Goal: Transaction & Acquisition: Obtain resource

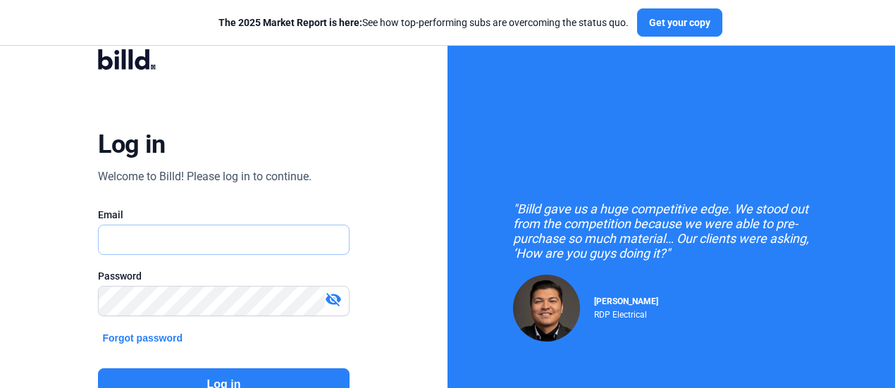
type input "[PERSON_NAME][EMAIL_ADDRESS][DOMAIN_NAME]"
click at [335, 299] on mat-icon "visibility_off" at bounding box center [333, 299] width 17 height 17
click at [292, 382] on button "Log in" at bounding box center [223, 384] width 251 height 32
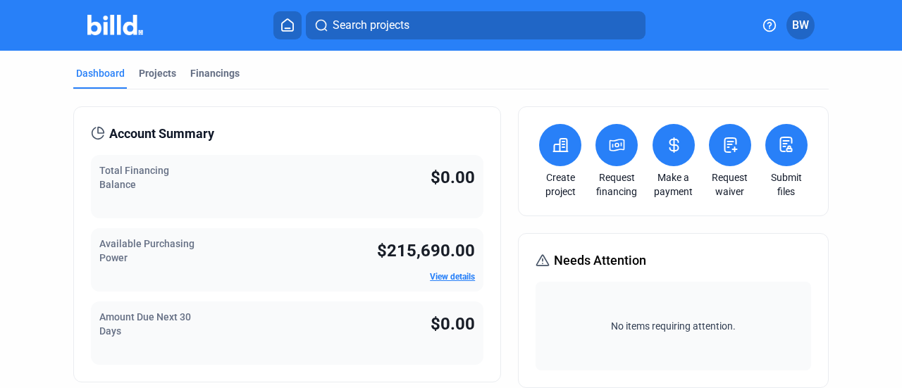
click at [612, 153] on button at bounding box center [616, 145] width 42 height 42
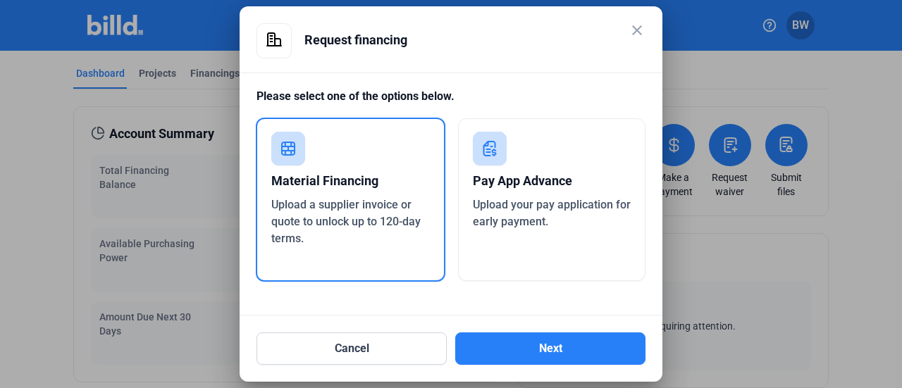
click at [373, 233] on div "Upload a supplier invoice or quote to unlock up to 120-day terms." at bounding box center [350, 222] width 159 height 51
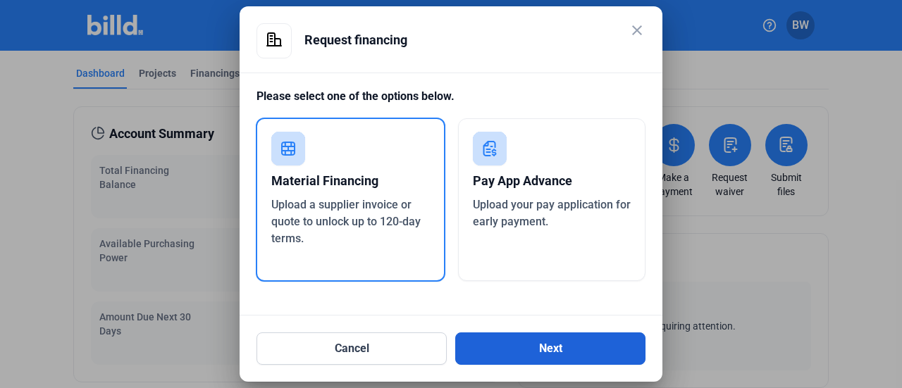
click at [564, 349] on button "Next" at bounding box center [550, 349] width 190 height 32
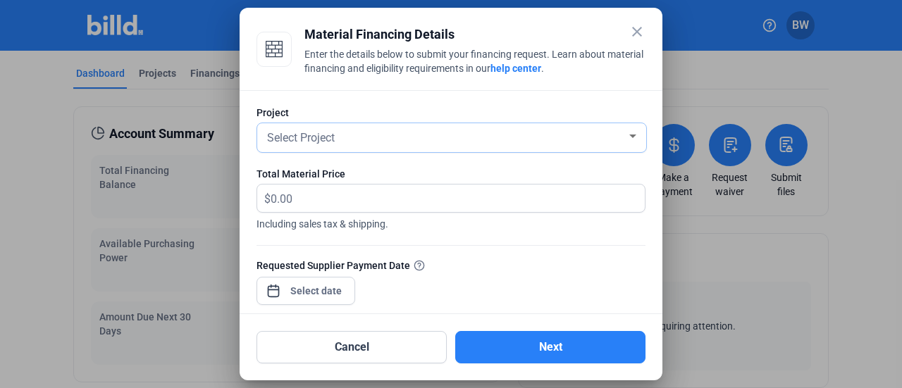
click at [629, 137] on div at bounding box center [632, 137] width 7 height 4
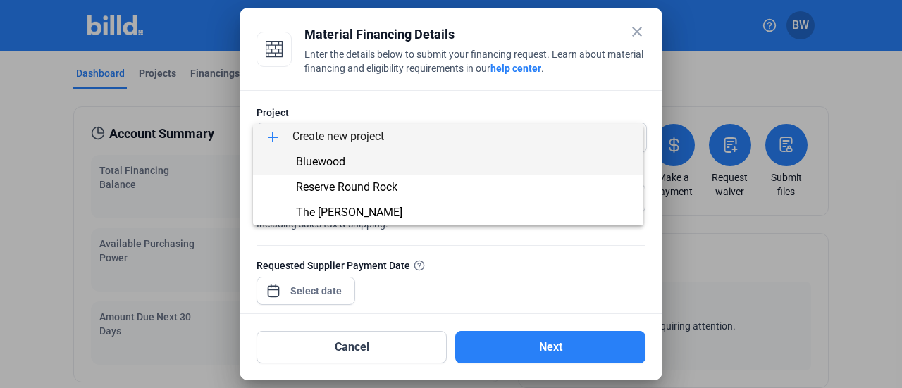
click at [298, 160] on span "Bluewood" at bounding box center [320, 161] width 49 height 13
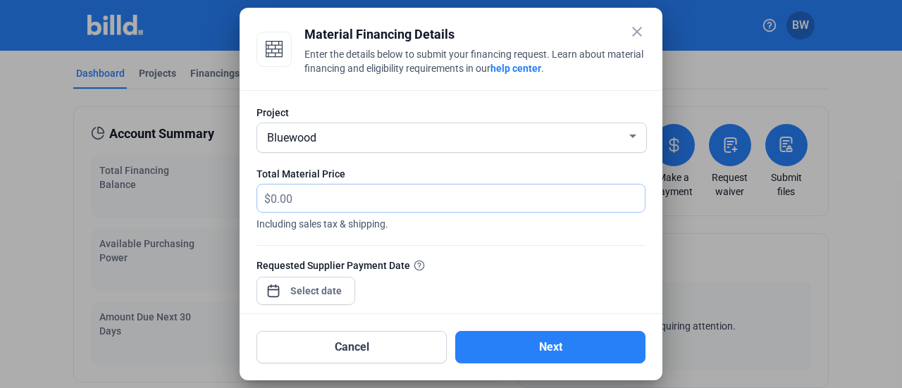
click at [305, 199] on input "text" at bounding box center [450, 198] width 358 height 27
type input "2"
type input "30,000.00"
click at [308, 293] on div "close Material Financing Details Enter the details below to submit your financi…" at bounding box center [451, 194] width 902 height 388
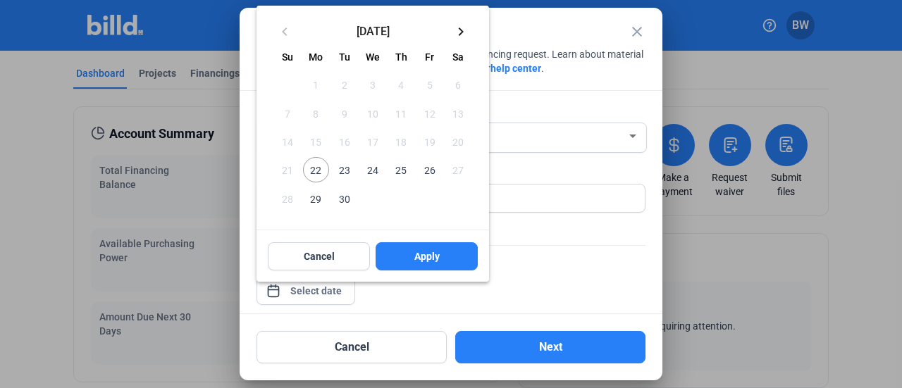
click at [343, 173] on span "23" at bounding box center [344, 169] width 25 height 25
click at [318, 175] on span "22" at bounding box center [315, 169] width 25 height 25
click at [397, 253] on button "Apply" at bounding box center [427, 256] width 102 height 28
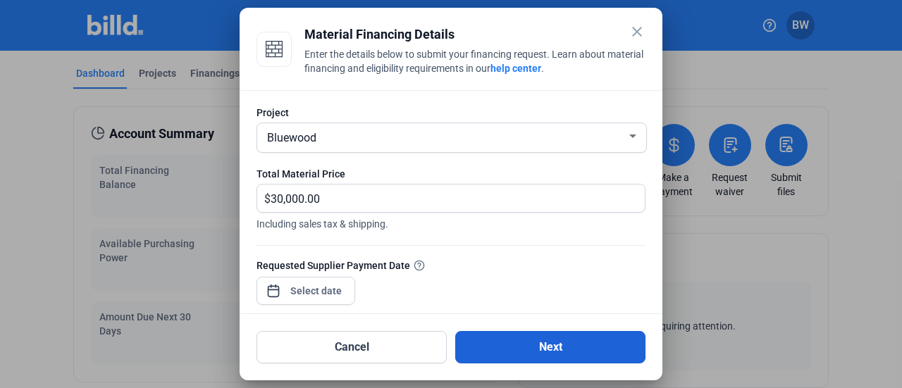
click at [569, 354] on button "Next" at bounding box center [550, 347] width 190 height 32
click at [560, 343] on button "Next" at bounding box center [550, 347] width 190 height 32
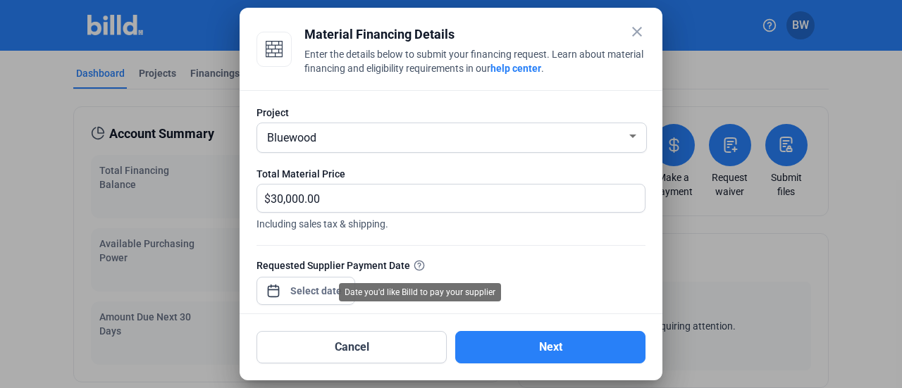
click at [420, 266] on icon at bounding box center [419, 265] width 11 height 11
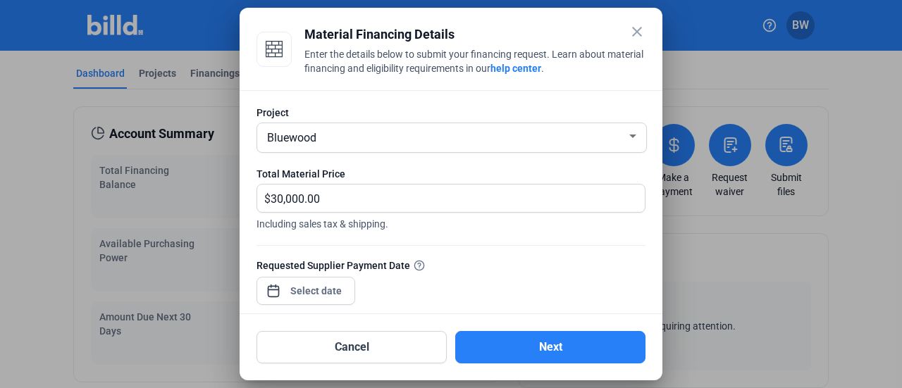
click at [420, 266] on icon at bounding box center [419, 265] width 11 height 11
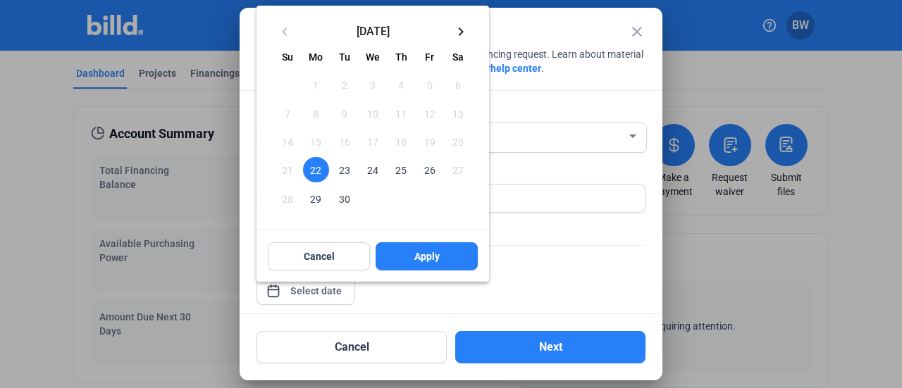
click at [330, 288] on div "close Material Financing Details Enter the details below to submit your financi…" at bounding box center [451, 194] width 902 height 388
click at [348, 173] on span "23" at bounding box center [344, 169] width 25 height 25
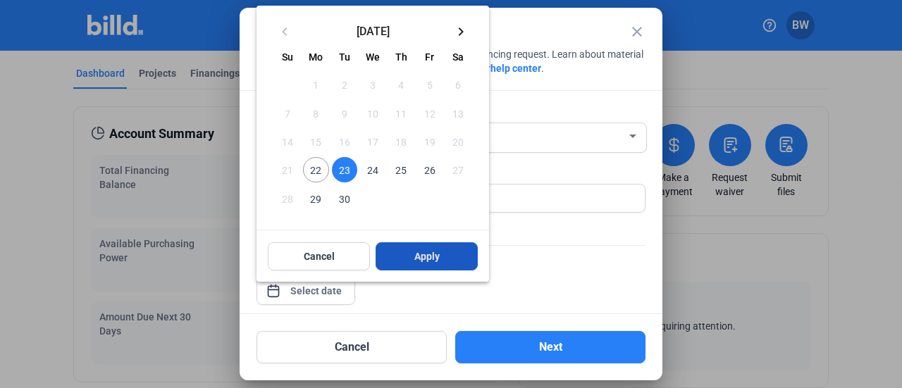
click at [416, 254] on span "Apply" at bounding box center [426, 256] width 25 height 14
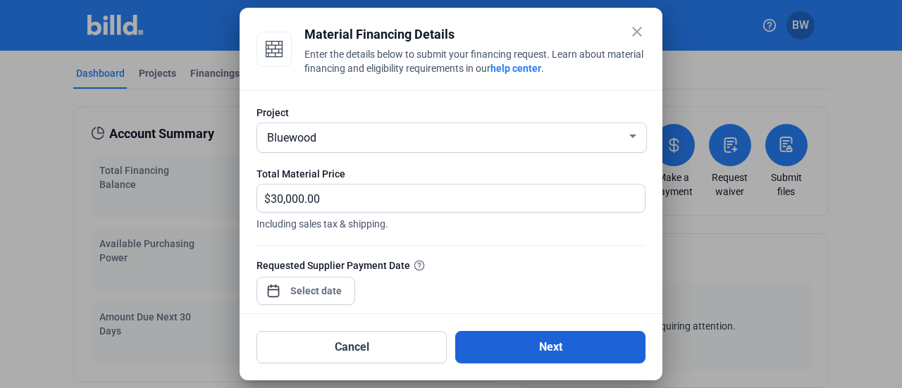
click at [547, 345] on button "Next" at bounding box center [550, 347] width 190 height 32
click at [557, 345] on button "Next" at bounding box center [550, 347] width 190 height 32
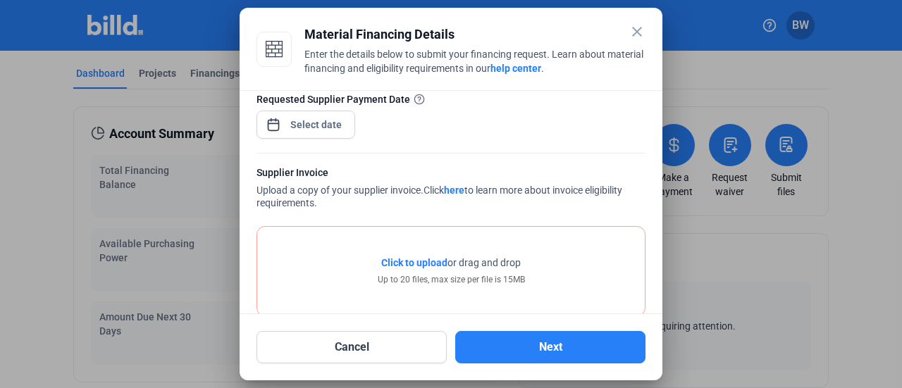
scroll to position [171, 0]
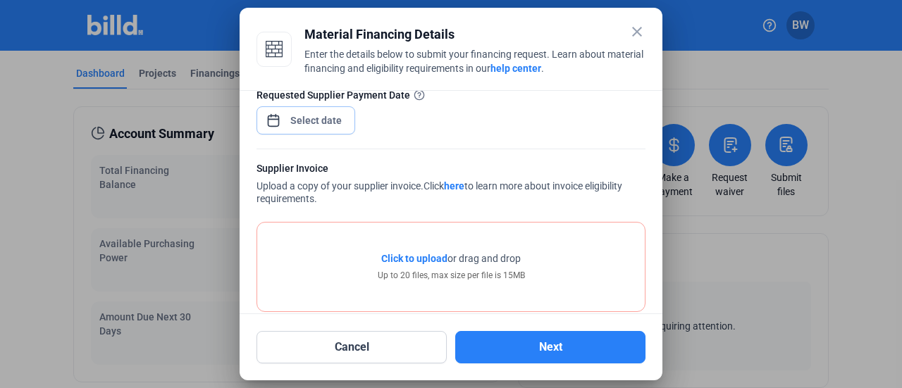
click at [328, 128] on div "close Material Financing Details Enter the details below to submit your financi…" at bounding box center [451, 194] width 902 height 388
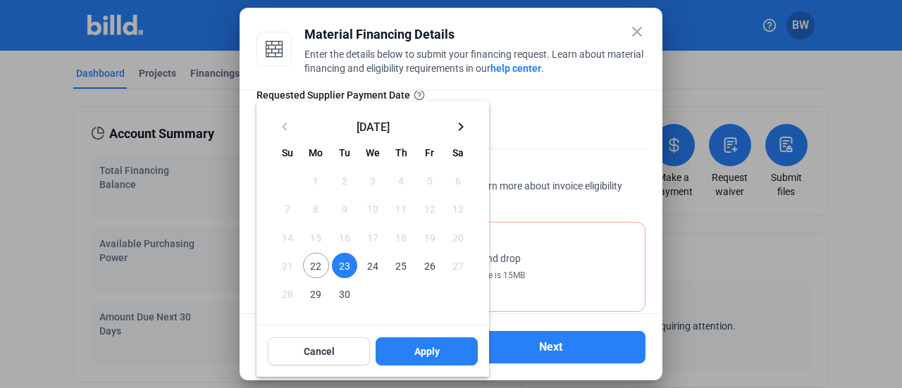
click at [317, 273] on span "22" at bounding box center [315, 265] width 25 height 25
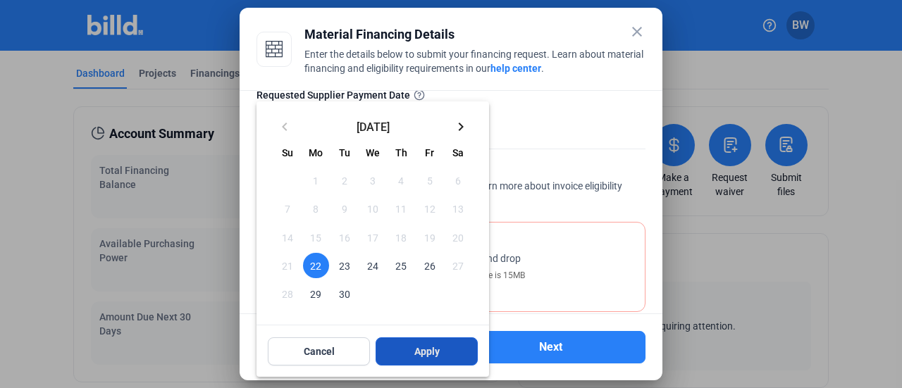
click at [445, 349] on button "Apply" at bounding box center [427, 351] width 102 height 28
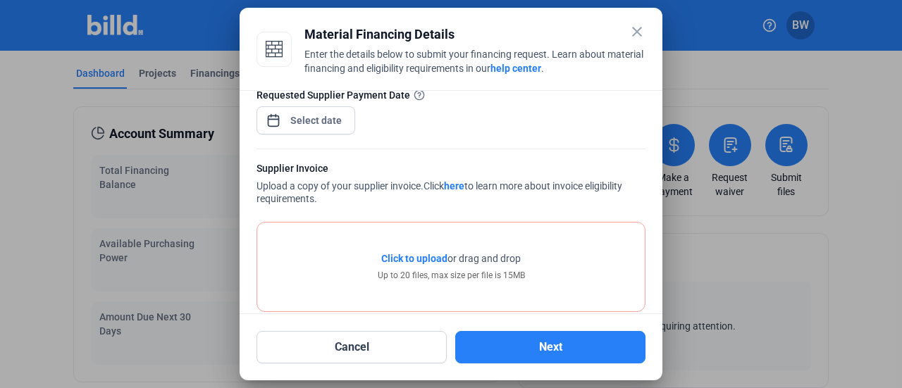
click at [435, 259] on span "Click to upload" at bounding box center [414, 258] width 66 height 11
click at [427, 258] on span "Click to upload" at bounding box center [414, 258] width 66 height 11
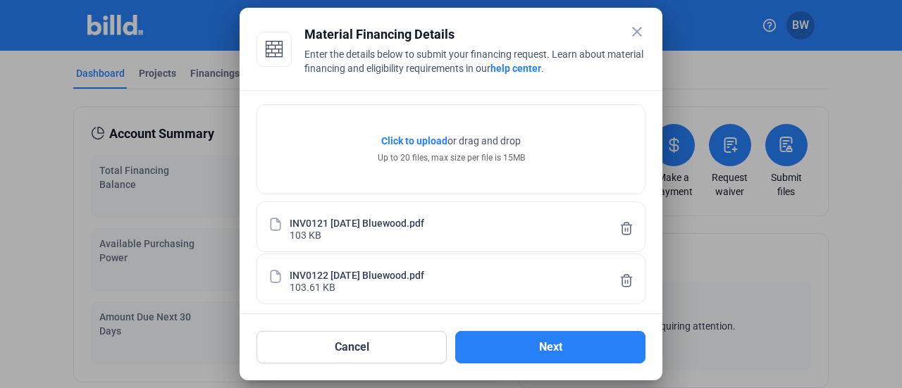
scroll to position [295, 0]
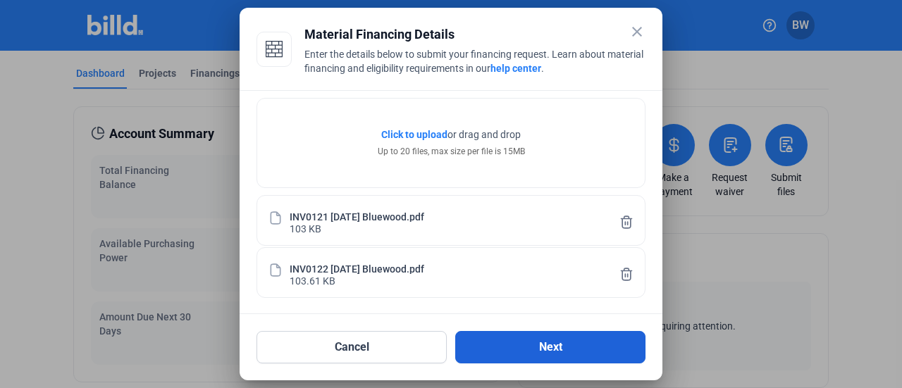
click at [542, 350] on button "Next" at bounding box center [550, 347] width 190 height 32
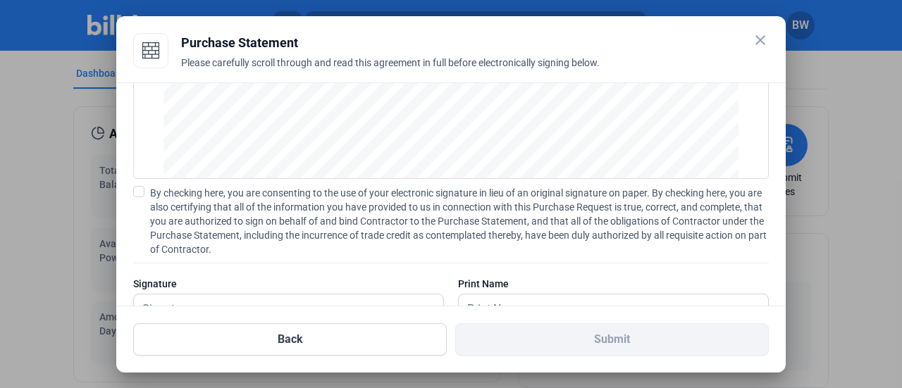
scroll to position [218, 0]
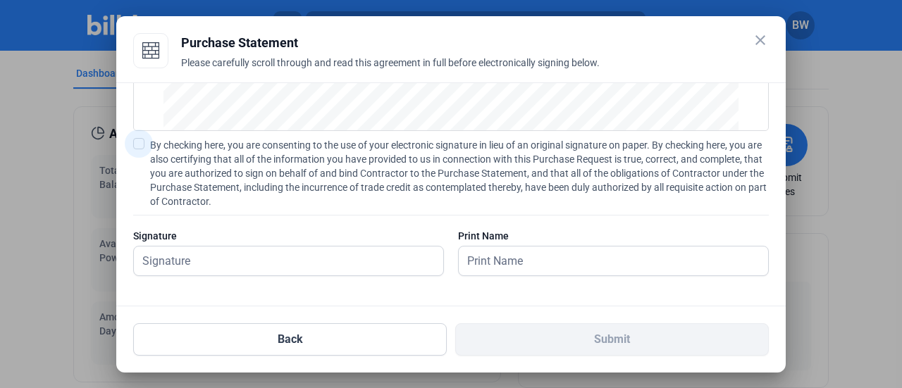
click at [138, 145] on span at bounding box center [138, 143] width 11 height 11
click at [0, 0] on input "By checking here, you are consenting to the use of your electronic signature in…" at bounding box center [0, 0] width 0 height 0
click at [193, 264] on input "text" at bounding box center [281, 261] width 294 height 29
click at [218, 261] on input "text" at bounding box center [288, 261] width 309 height 29
drag, startPoint x: 218, startPoint y: 261, endPoint x: 191, endPoint y: 260, distance: 27.5
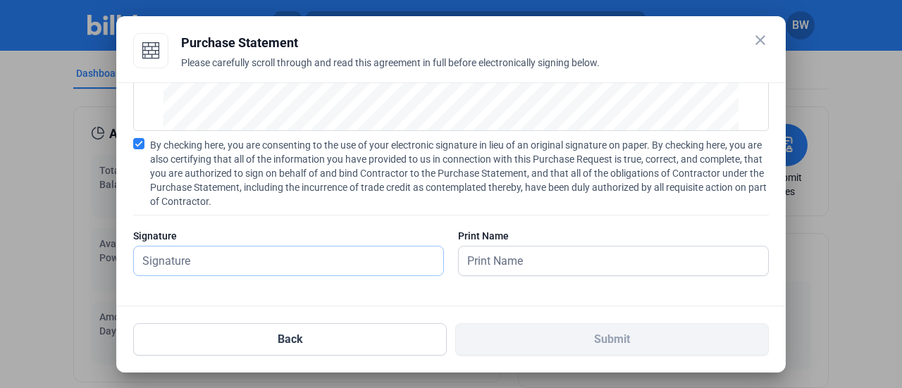
click at [191, 260] on input "text" at bounding box center [288, 261] width 309 height 29
click at [189, 263] on input "text" at bounding box center [288, 261] width 309 height 29
click at [430, 259] on input "text" at bounding box center [288, 261] width 309 height 29
click at [490, 266] on input "text" at bounding box center [606, 261] width 294 height 29
type input "[PERSON_NAME]"
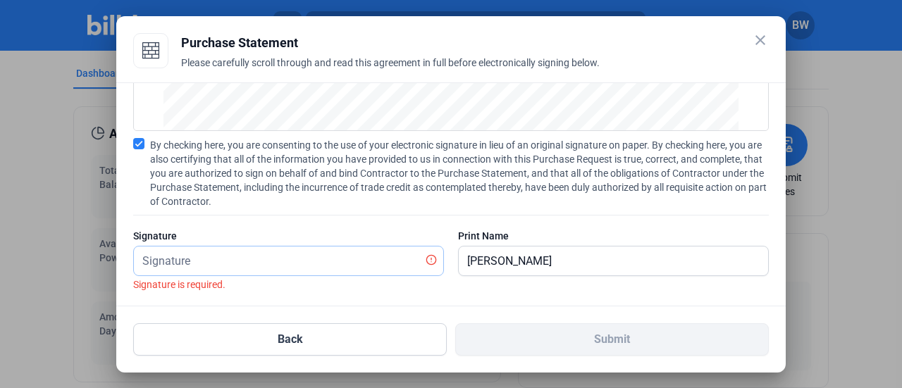
click at [194, 264] on input "text" at bounding box center [281, 261] width 294 height 29
drag, startPoint x: 149, startPoint y: 256, endPoint x: 622, endPoint y: 37, distance: 520.8
click at [622, 37] on div "Purchase Statement" at bounding box center [475, 43] width 588 height 20
click at [428, 259] on icon at bounding box center [431, 259] width 11 height 11
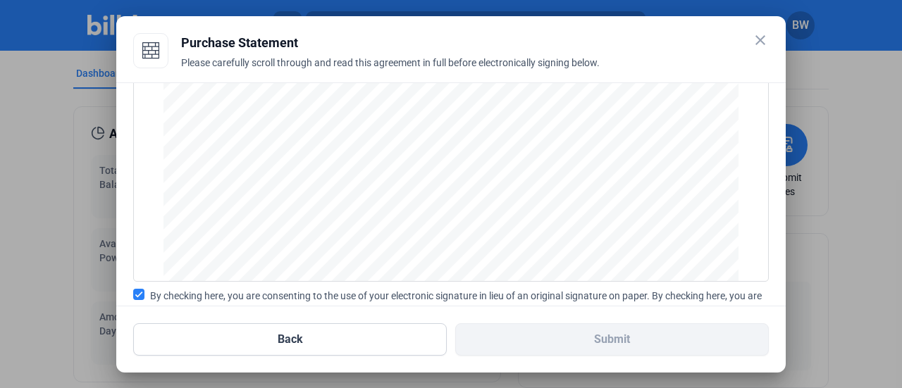
scroll to position [0, 0]
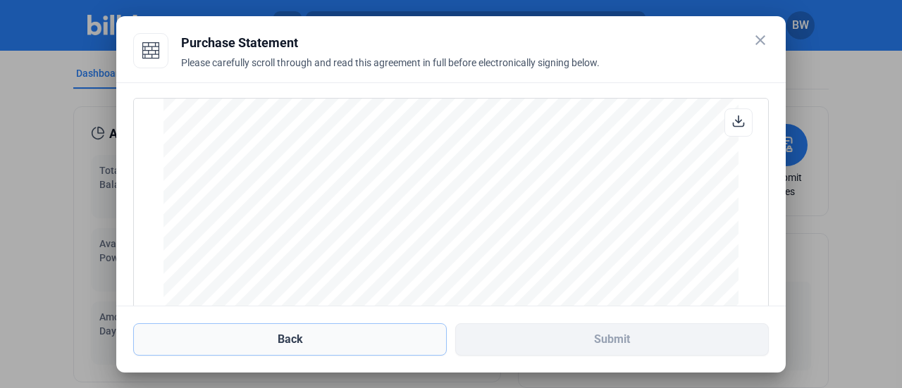
click at [302, 340] on button "Back" at bounding box center [290, 339] width 314 height 32
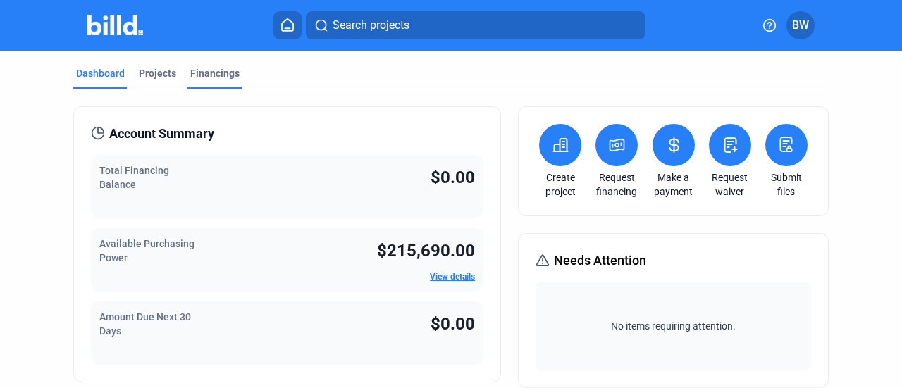
click at [230, 75] on div "Financings" at bounding box center [214, 73] width 49 height 14
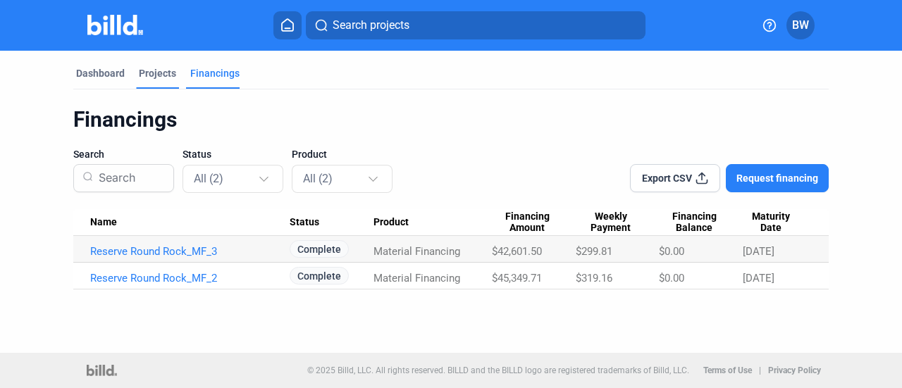
click at [157, 76] on div "Projects" at bounding box center [157, 73] width 37 height 14
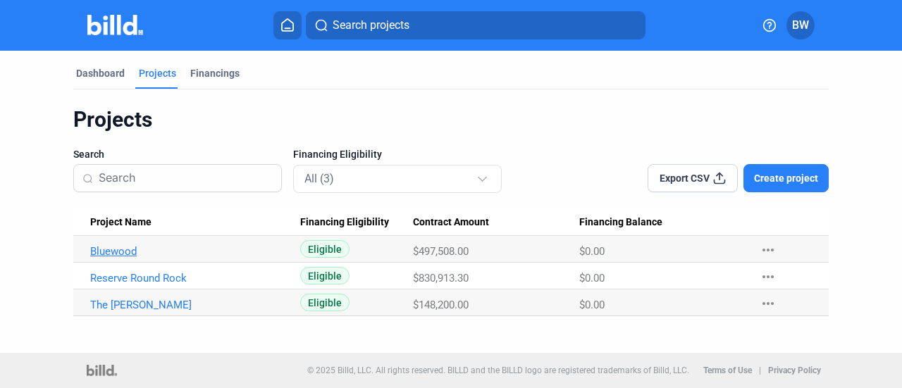
click at [103, 249] on link "Bluewood" at bounding box center [189, 251] width 199 height 13
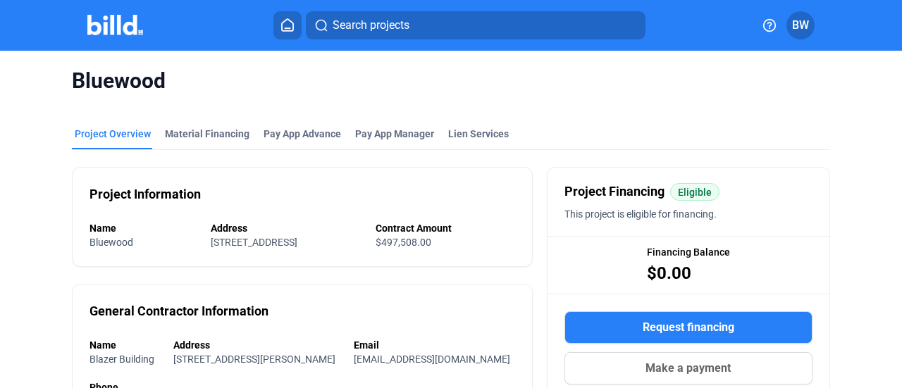
click at [800, 29] on span "BW" at bounding box center [800, 25] width 17 height 17
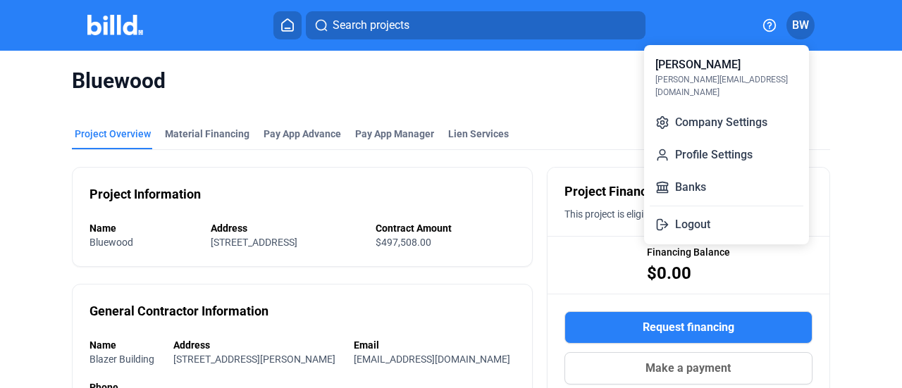
click at [699, 333] on div at bounding box center [451, 194] width 902 height 388
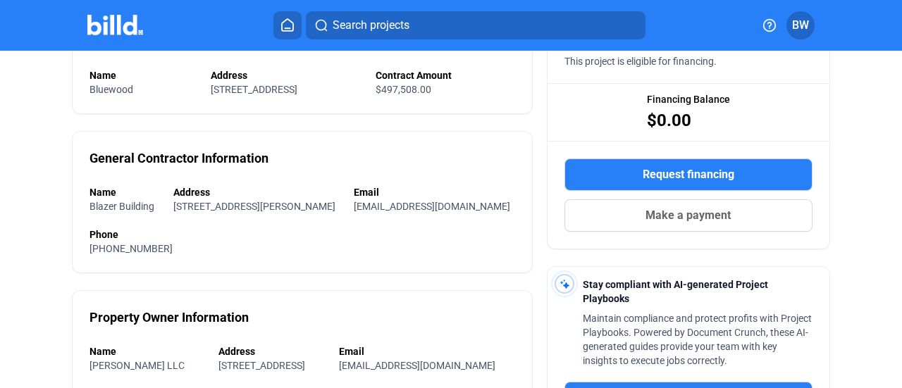
scroll to position [154, 0]
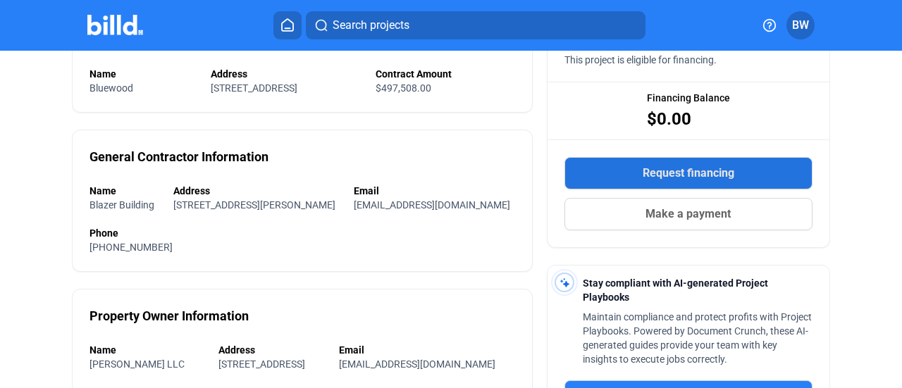
click at [713, 166] on span "Request financing" at bounding box center [689, 173] width 92 height 17
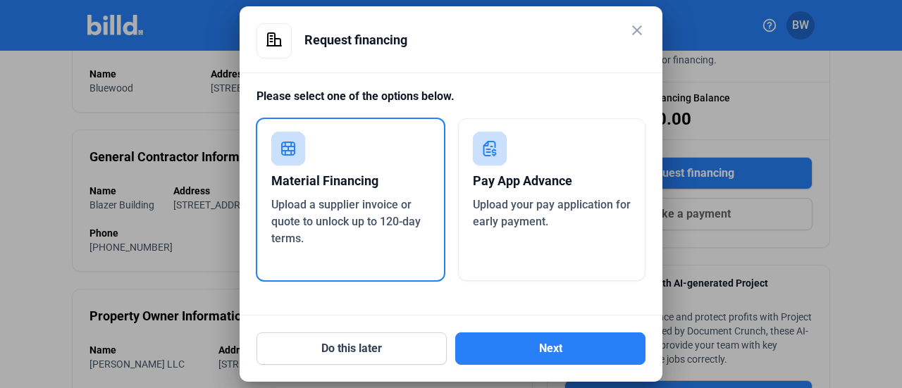
click at [354, 209] on span "Upload a supplier invoice or quote to unlock up to 120-day terms." at bounding box center [345, 221] width 149 height 47
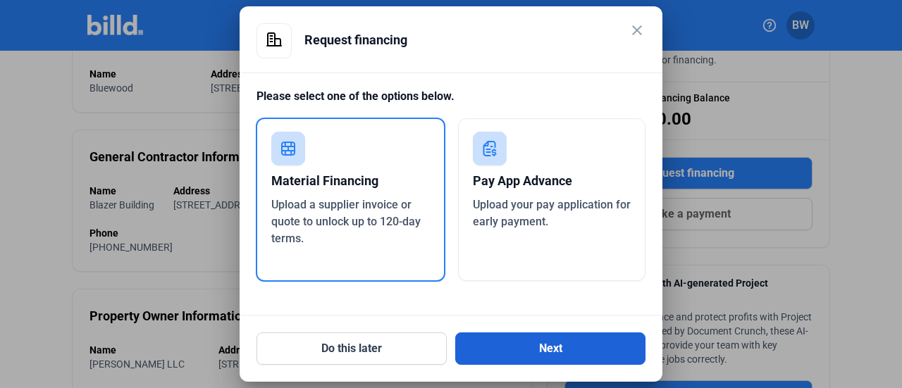
click at [526, 349] on button "Next" at bounding box center [550, 349] width 190 height 32
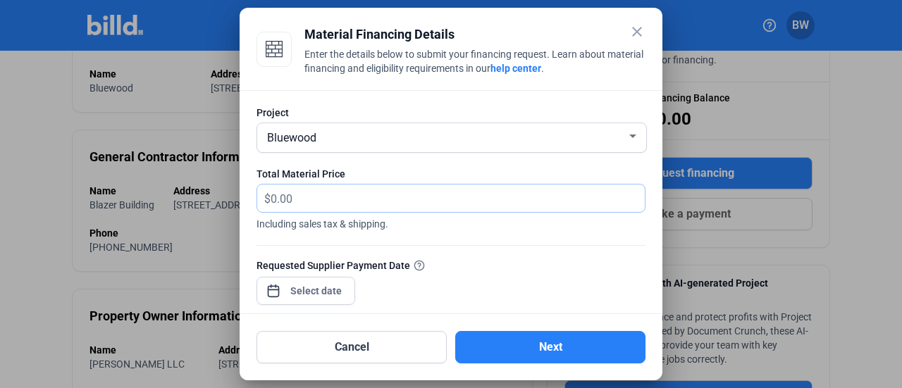
click at [323, 203] on input "text" at bounding box center [458, 198] width 374 height 27
type input "27,083.50"
click at [318, 285] on div "close Material Financing Details Enter the details below to submit your financi…" at bounding box center [451, 194] width 902 height 388
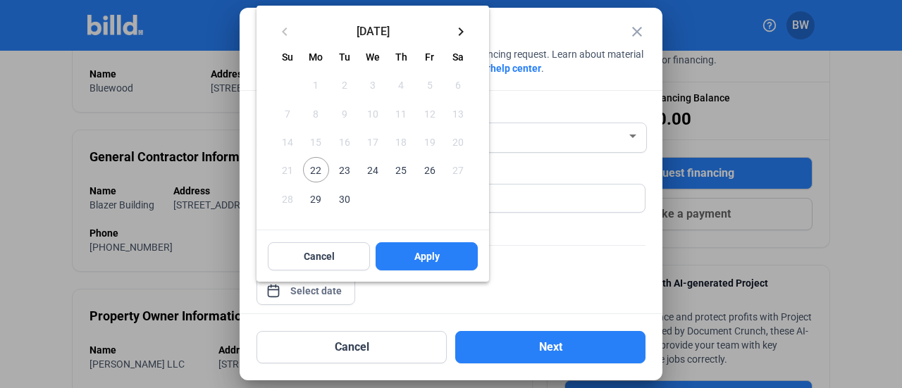
click at [551, 237] on div at bounding box center [451, 194] width 902 height 388
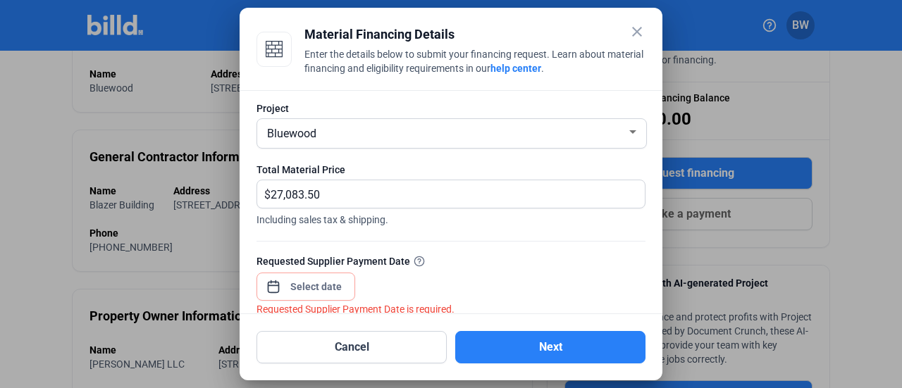
scroll to position [0, 0]
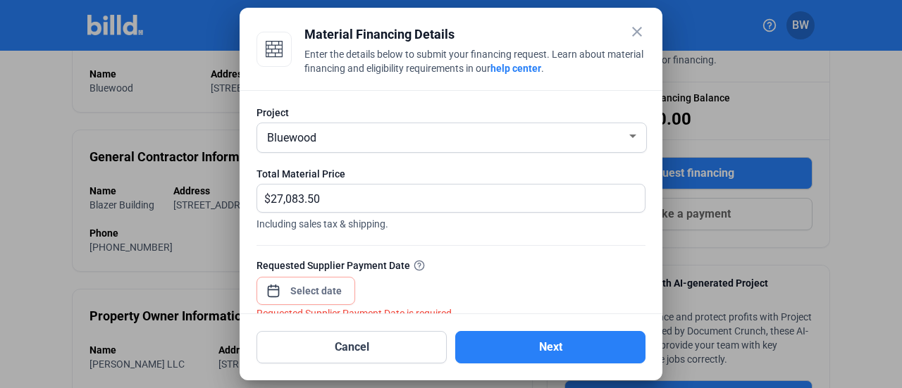
click at [641, 28] on mat-icon "close" at bounding box center [636, 31] width 17 height 17
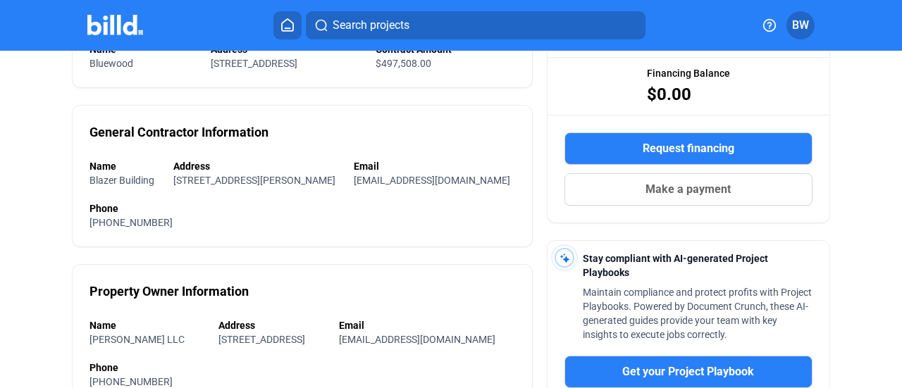
scroll to position [211, 0]
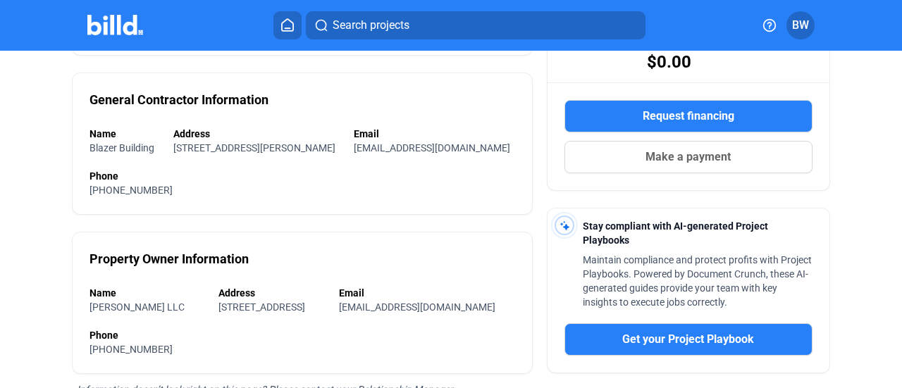
click at [710, 113] on span "Request financing" at bounding box center [689, 116] width 92 height 17
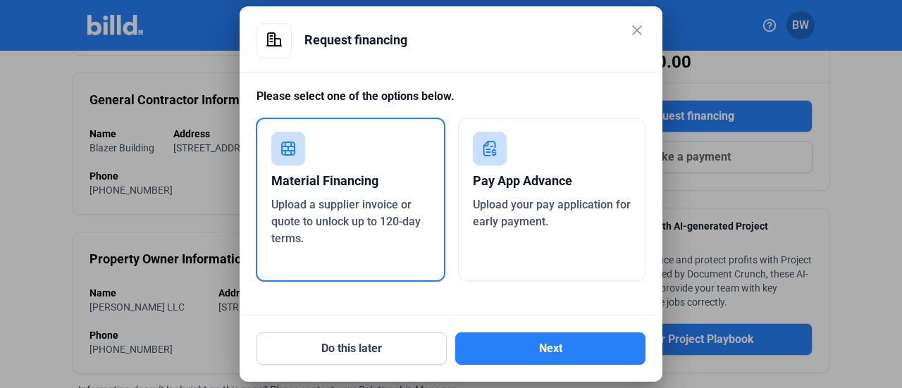
click at [632, 32] on mat-icon "close" at bounding box center [636, 30] width 17 height 17
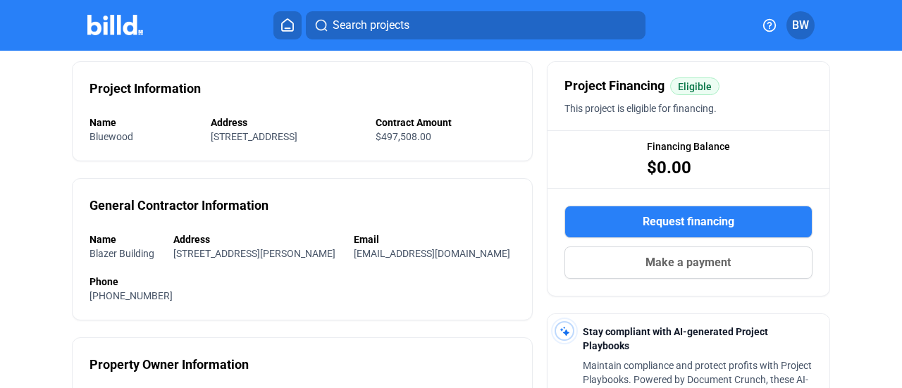
scroll to position [0, 0]
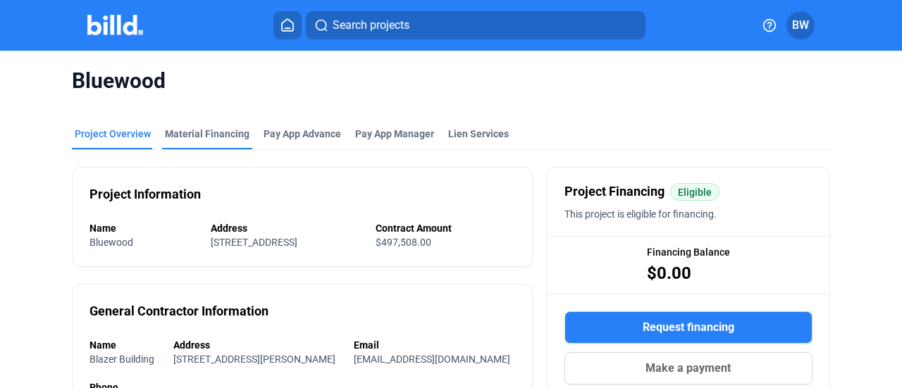
click at [194, 134] on div "Material Financing" at bounding box center [207, 134] width 85 height 14
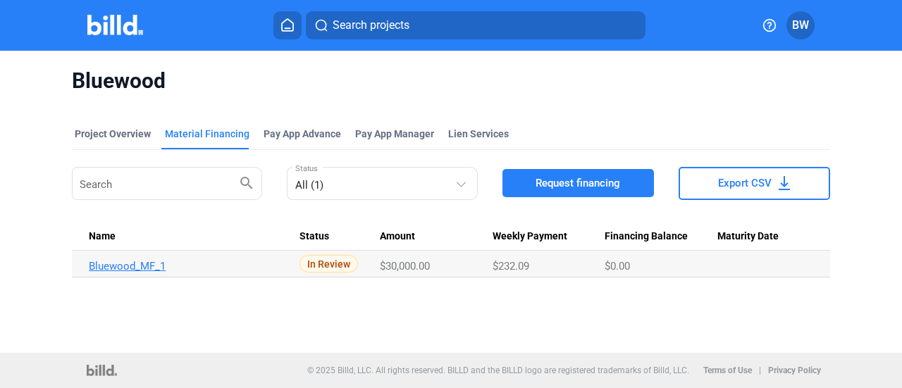
click at [120, 266] on link "Bluewood_MF_1" at bounding box center [188, 266] width 199 height 13
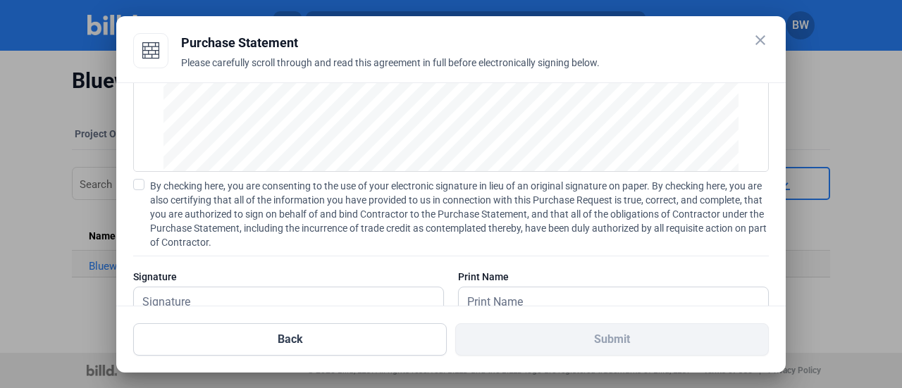
scroll to position [218, 0]
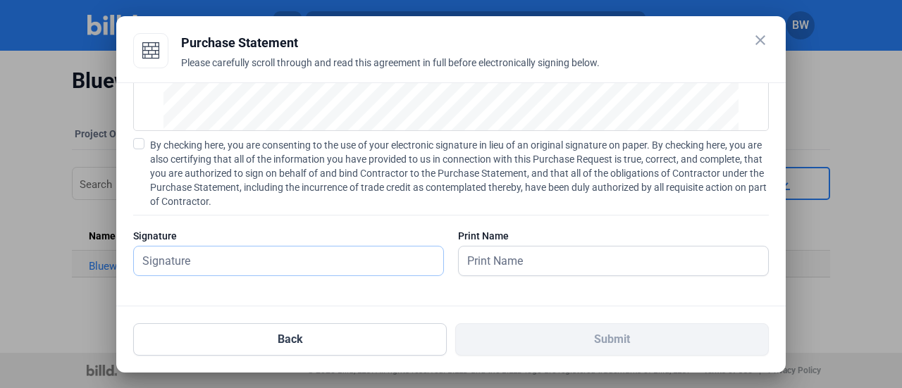
click at [255, 267] on input "text" at bounding box center [281, 261] width 294 height 29
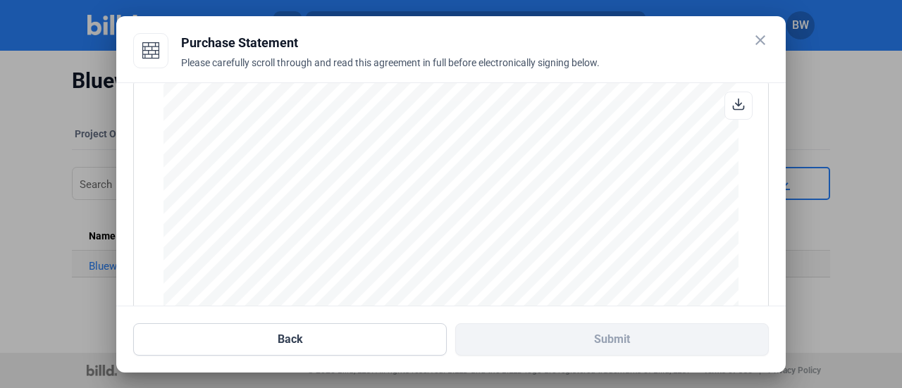
scroll to position [0, 0]
click at [762, 43] on mat-icon "close" at bounding box center [760, 40] width 17 height 17
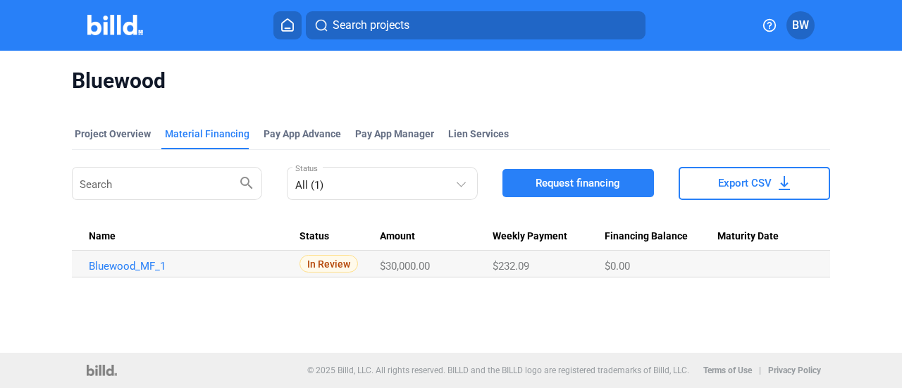
click at [412, 273] on td "$30,000.00" at bounding box center [436, 264] width 113 height 27
click at [315, 133] on div "Pay App Advance" at bounding box center [303, 134] width 78 height 14
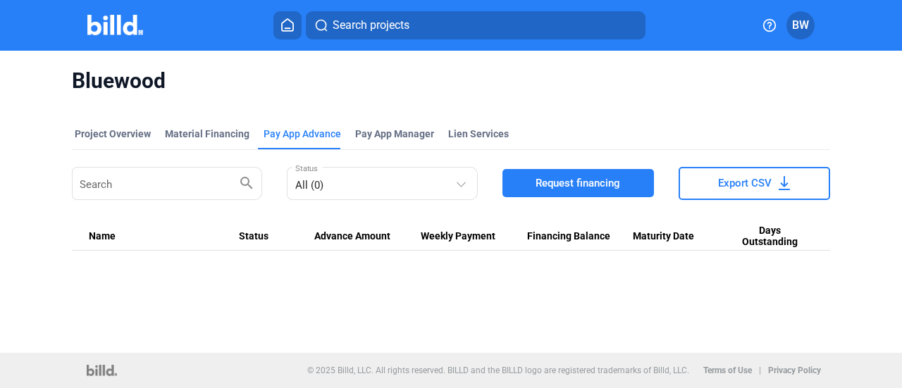
click at [579, 182] on span "Request financing" at bounding box center [577, 183] width 85 height 14
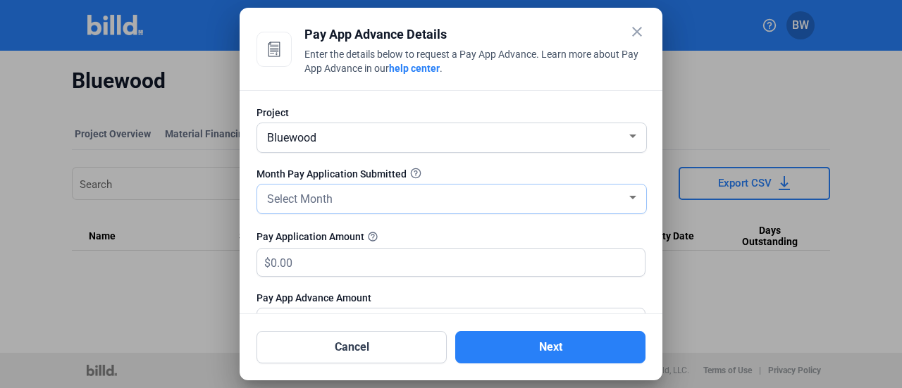
click at [628, 197] on div at bounding box center [632, 197] width 13 height 11
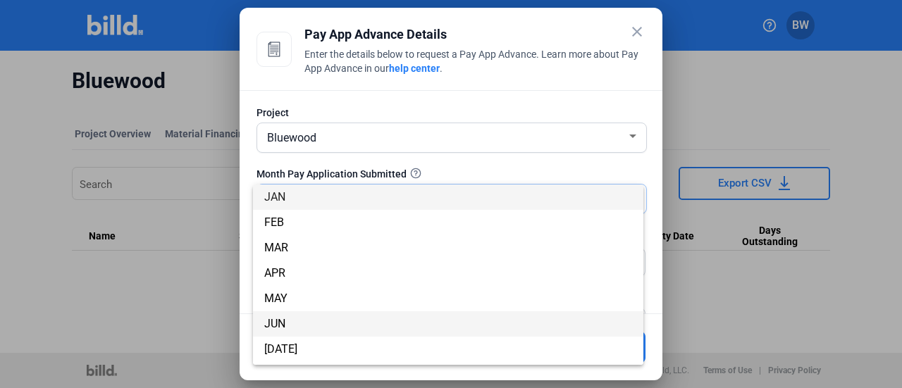
scroll to position [124, 0]
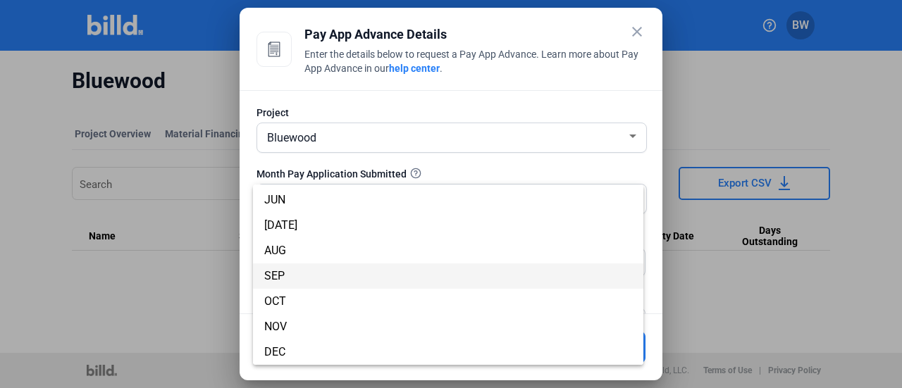
click at [307, 281] on span "SEP" at bounding box center [448, 276] width 368 height 25
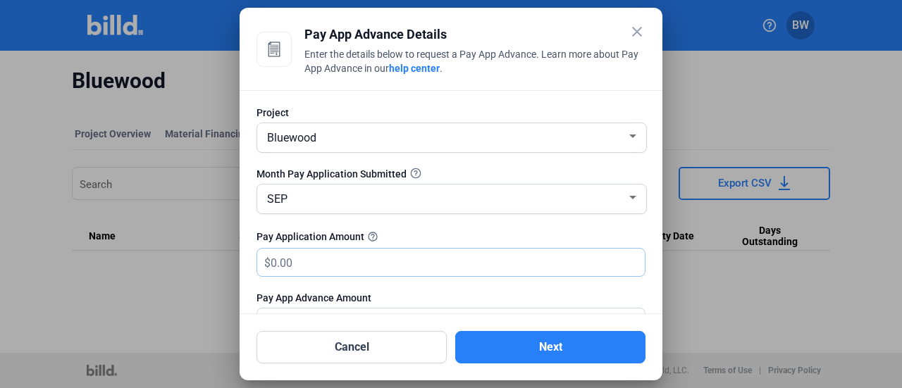
click at [307, 260] on input "text" at bounding box center [458, 262] width 374 height 27
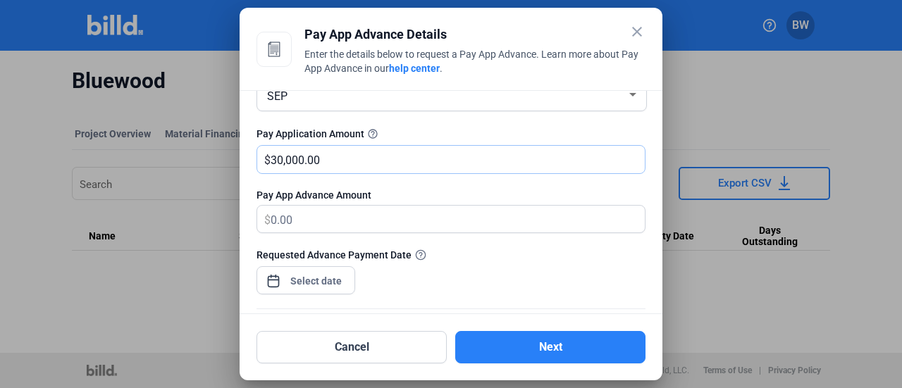
scroll to position [141, 0]
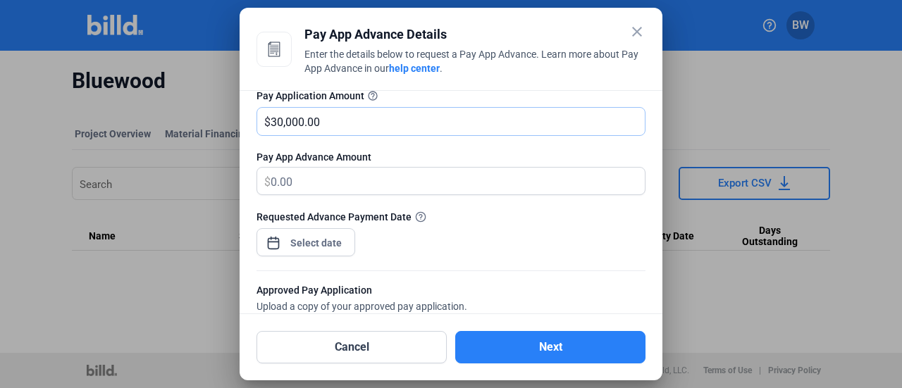
type input "30,000.00"
click at [335, 250] on div at bounding box center [316, 242] width 61 height 25
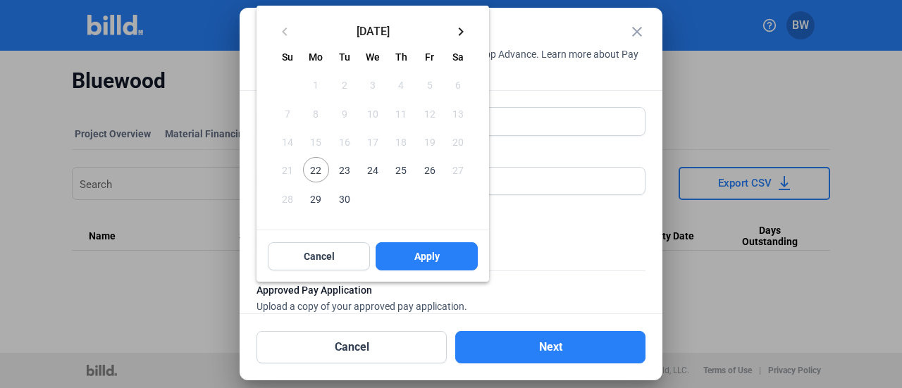
click at [316, 173] on span "22" at bounding box center [315, 169] width 25 height 25
click at [426, 256] on span "Apply" at bounding box center [426, 256] width 25 height 14
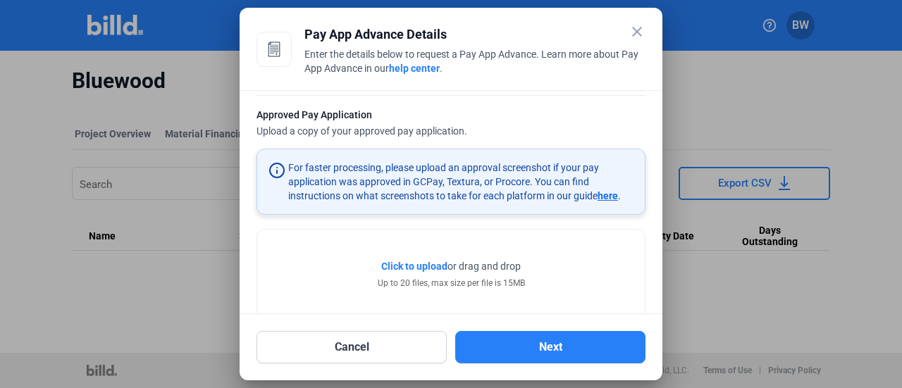
scroll to position [342, 0]
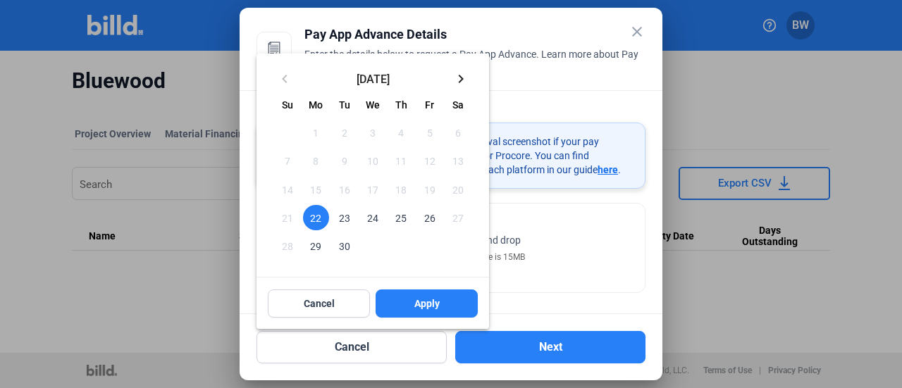
click at [884, 66] on div at bounding box center [451, 194] width 902 height 388
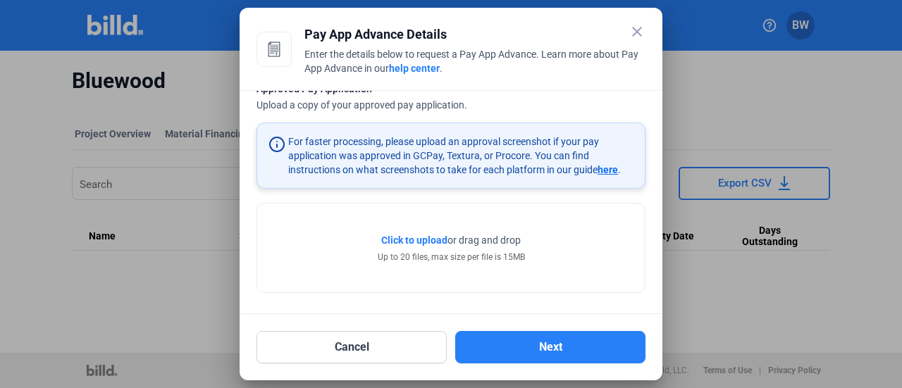
scroll to position [180, 0]
